Goal: Transaction & Acquisition: Book appointment/travel/reservation

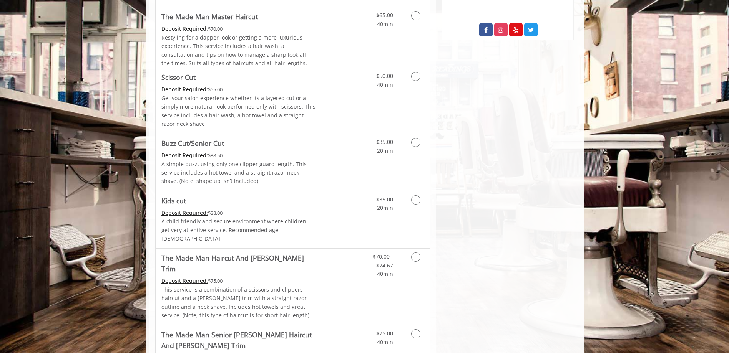
scroll to position [538, 0]
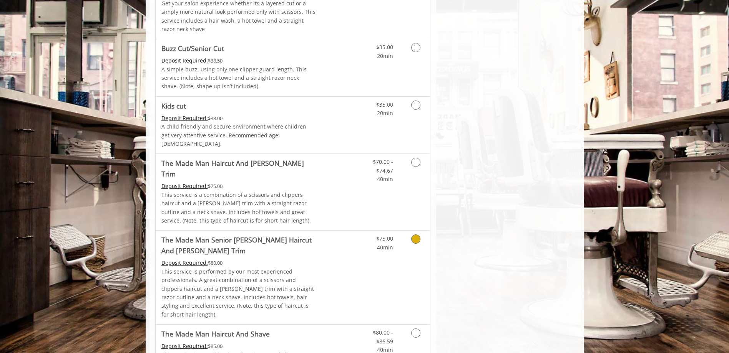
click at [328, 255] on link "Discounted Price" at bounding box center [338, 278] width 46 height 94
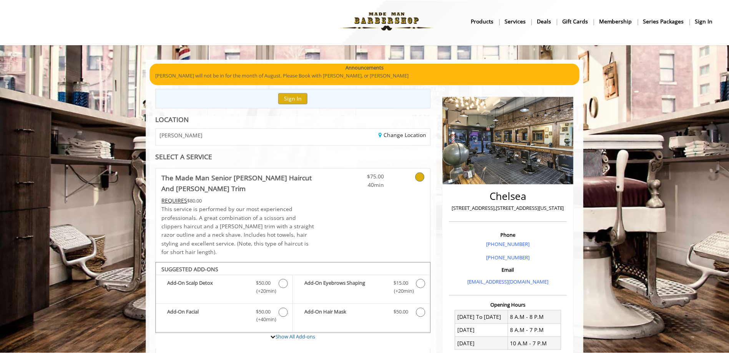
scroll to position [0, 0]
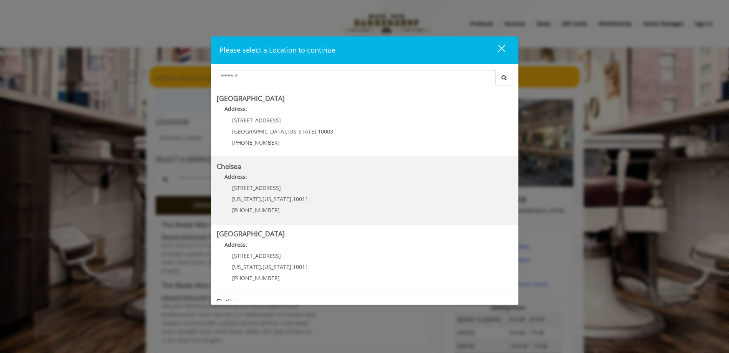
click at [251, 180] on p "Address:" at bounding box center [365, 179] width 296 height 12
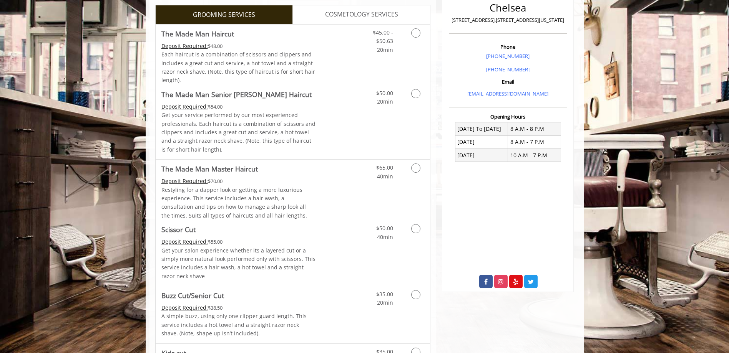
scroll to position [192, 0]
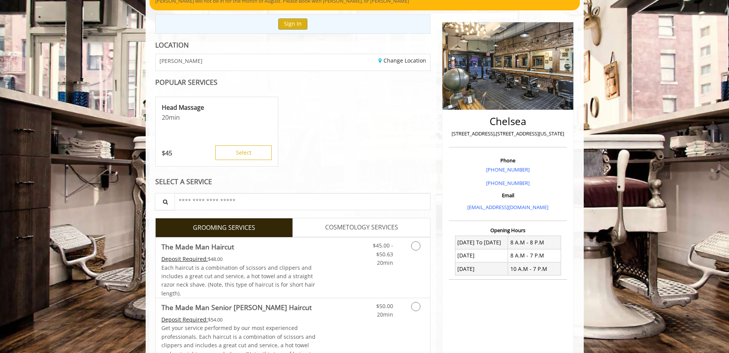
scroll to position [192, 0]
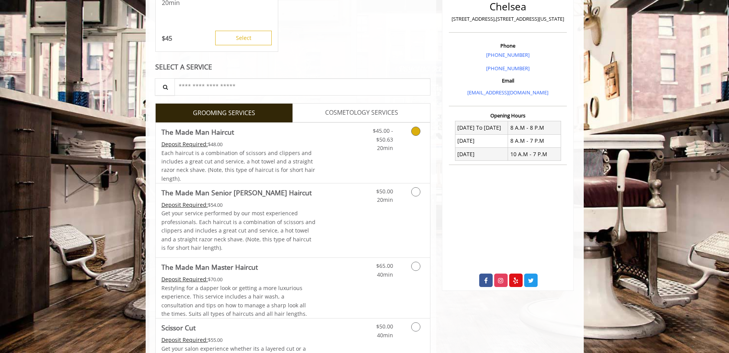
click at [350, 163] on link "Discounted Price" at bounding box center [338, 153] width 46 height 60
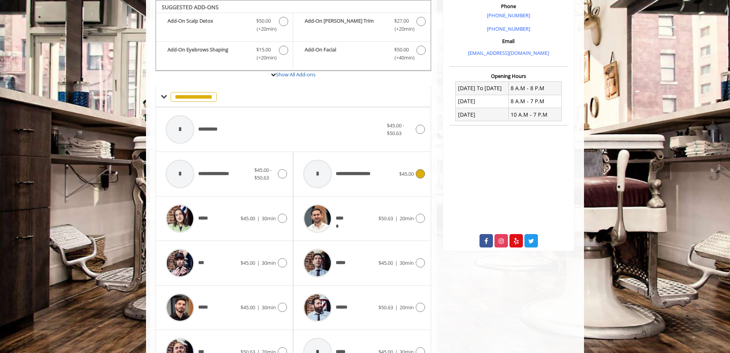
scroll to position [325, 0]
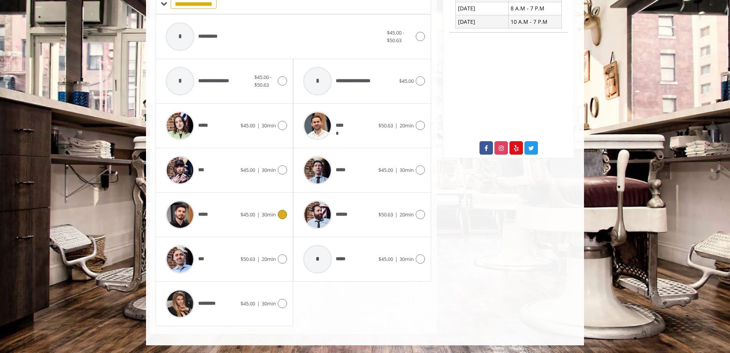
click at [229, 209] on div "*****" at bounding box center [201, 215] width 79 height 36
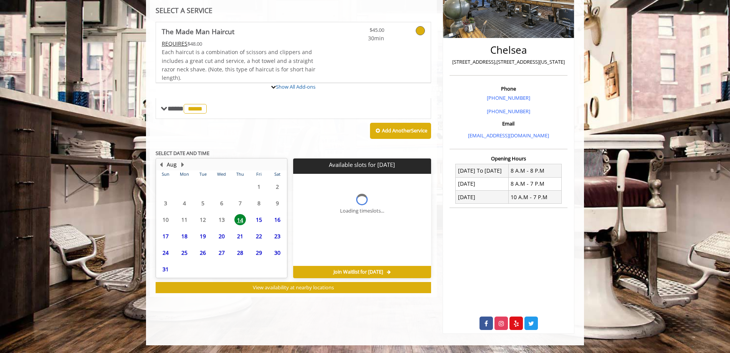
scroll to position [149, 0]
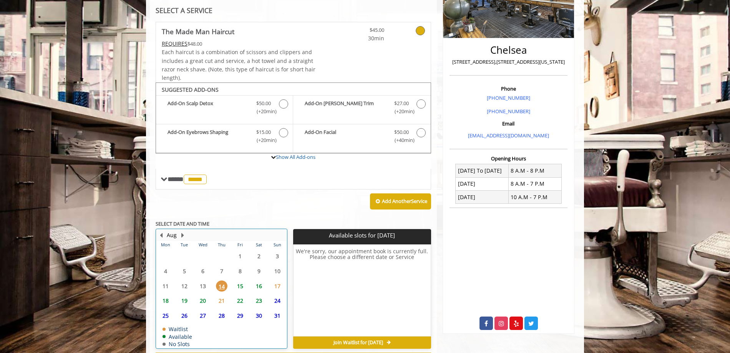
click at [247, 289] on div "15" at bounding box center [239, 286] width 15 height 11
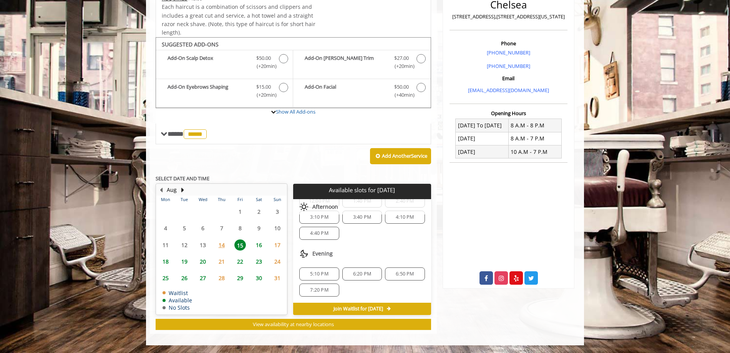
scroll to position [0, 0]
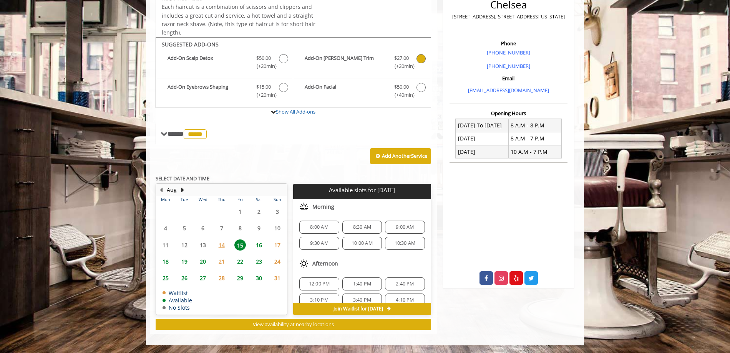
click at [363, 67] on b "Add-On Beard Trim" at bounding box center [345, 62] width 81 height 16
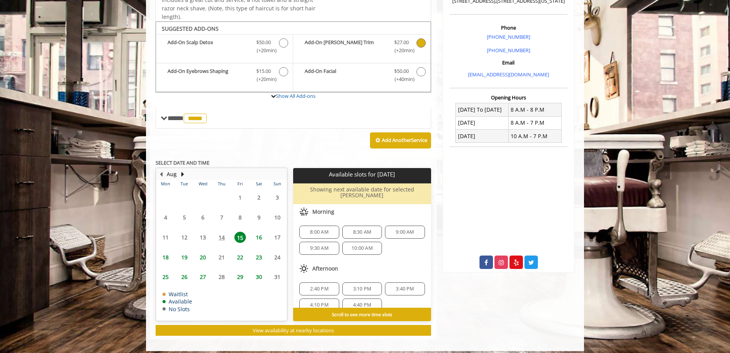
scroll to position [51, 0]
